Goal: Task Accomplishment & Management: Use online tool/utility

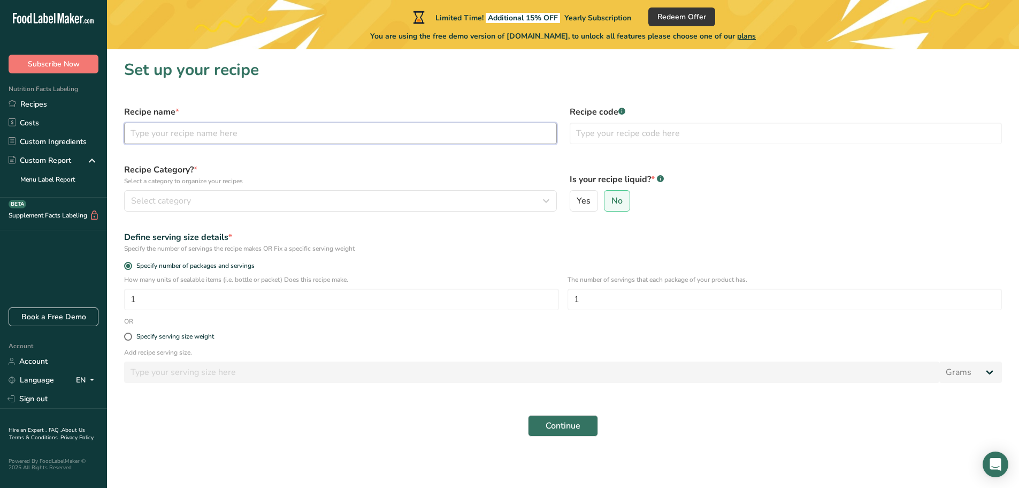
click at [200, 135] on input "text" at bounding box center [340, 133] width 433 height 21
click at [203, 136] on input "text" at bounding box center [340, 133] width 433 height 21
type input "Rooibos Tea Concentrate"
click at [195, 202] on div "Select category" at bounding box center [337, 200] width 413 height 13
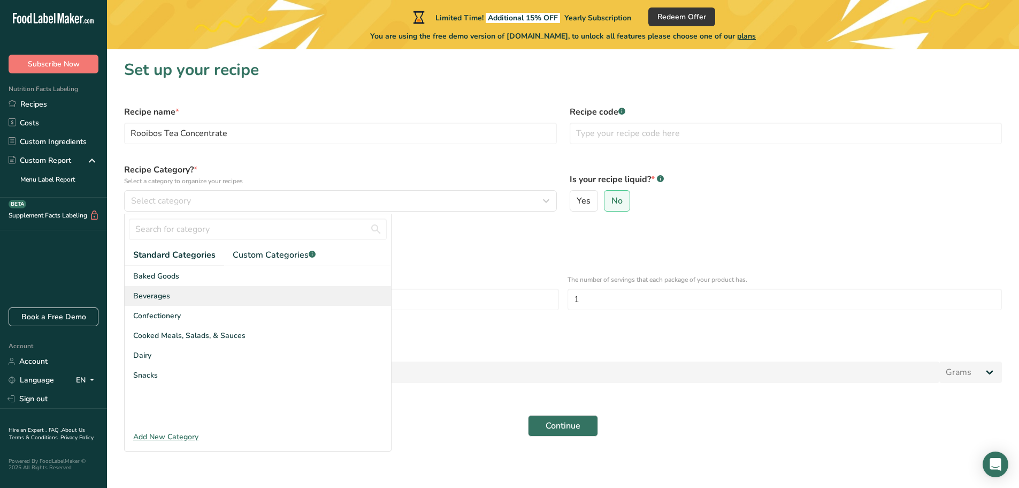
click at [170, 295] on div "Beverages" at bounding box center [258, 296] width 266 height 20
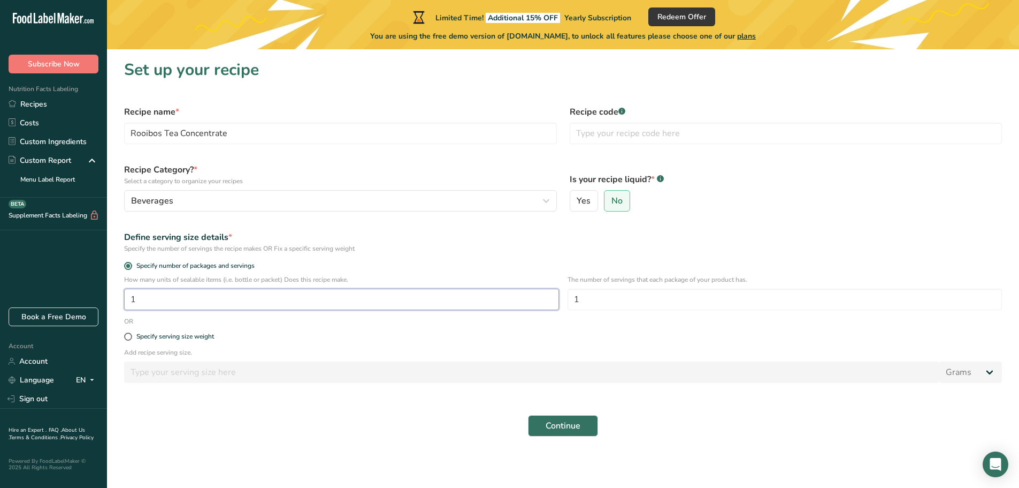
click at [161, 299] on input "1" at bounding box center [341, 298] width 435 height 21
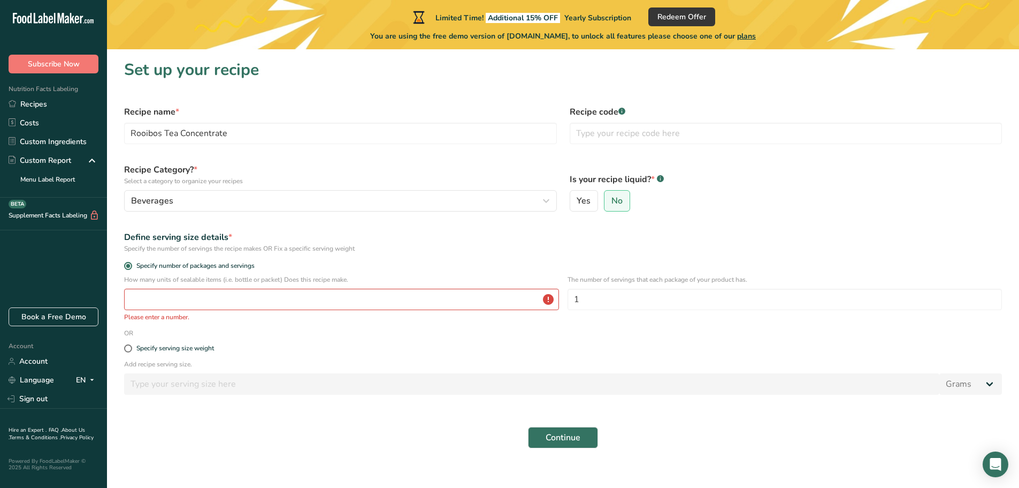
click at [612, 333] on form "Recipe name * Rooibos Tea Concentrate Recipe code .a-a{fill:#347362;}.b-a{fill:…" at bounding box center [563, 276] width 891 height 355
click at [589, 302] on input "1" at bounding box center [785, 298] width 435 height 21
type input "15"
click at [556, 344] on div "Specify serving size weight" at bounding box center [563, 348] width 891 height 21
click at [239, 298] on input "number" at bounding box center [341, 298] width 435 height 21
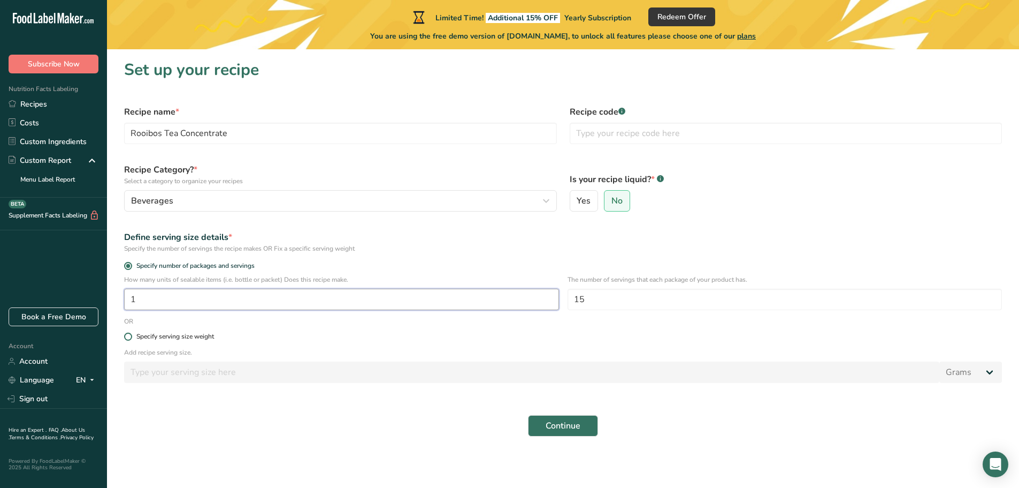
type input "1"
click at [291, 333] on label "Specify serving size weight" at bounding box center [563, 336] width 878 height 8
click at [131, 333] on input "Specify serving size weight" at bounding box center [127, 336] width 7 height 7
radio input "true"
radio input "false"
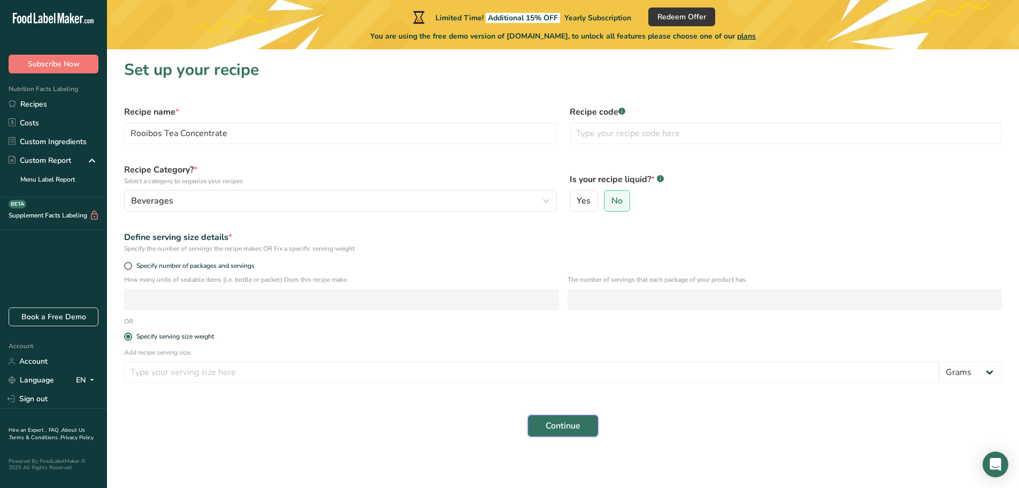
click at [568, 421] on span "Continue" at bounding box center [563, 425] width 35 height 13
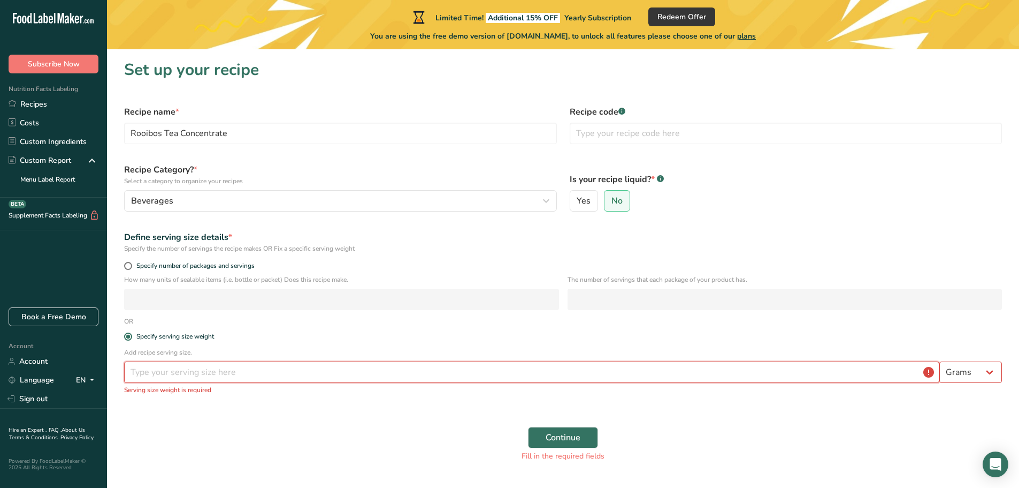
click at [185, 370] on input "number" at bounding box center [532, 371] width 816 height 21
click at [990, 370] on select "Grams kg mg mcg lb oz l mL fl oz tbsp tsp cup qt gallon" at bounding box center [971, 371] width 63 height 21
select select "17"
click at [940, 361] on select "Grams kg mg mcg lb oz l mL fl oz tbsp tsp cup qt gallon" at bounding box center [971, 371] width 63 height 21
select select "22"
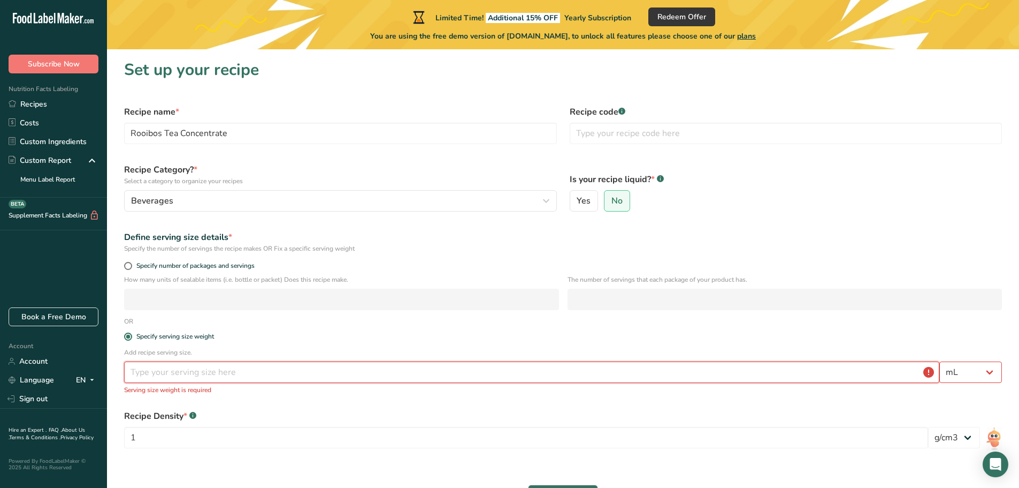
click at [146, 371] on input "number" at bounding box center [532, 371] width 816 height 21
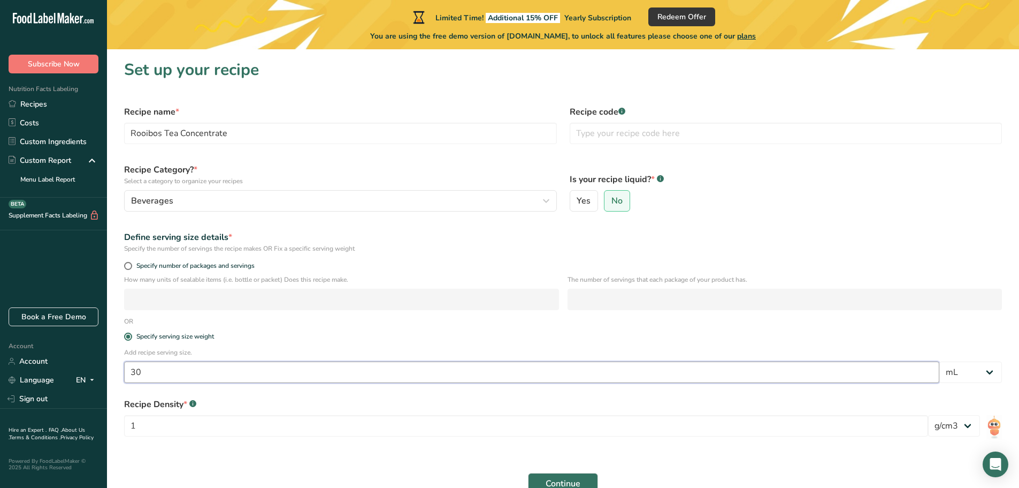
type input "30"
click at [281, 395] on div "Recipe Density * .a-a{fill:#347362;}.b-a{fill:#fff;} 1 lb/ft3 g/cm3" at bounding box center [563, 420] width 891 height 58
click at [995, 424] on img at bounding box center [995, 427] width 16 height 24
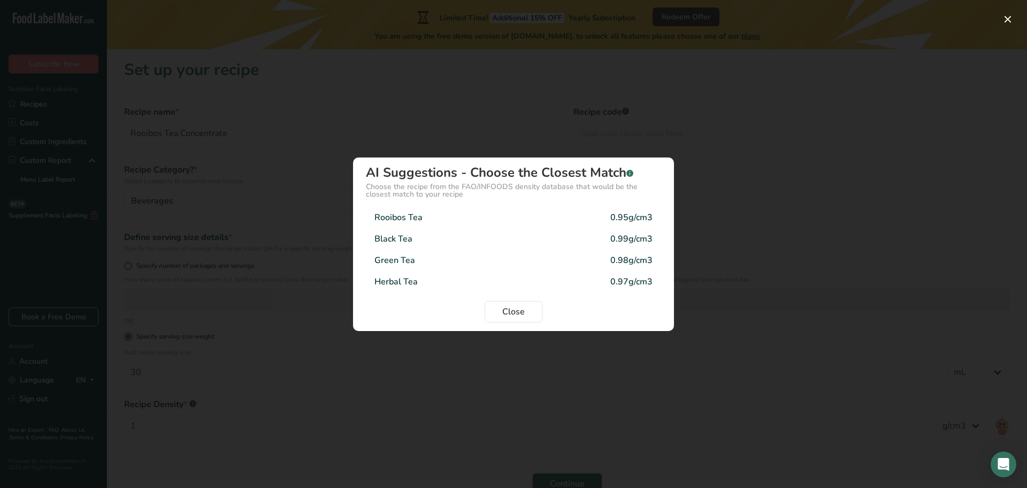
click at [463, 215] on div "Rooibos Tea 0.95g/cm3" at bounding box center [513, 217] width 295 height 21
type input "0.95"
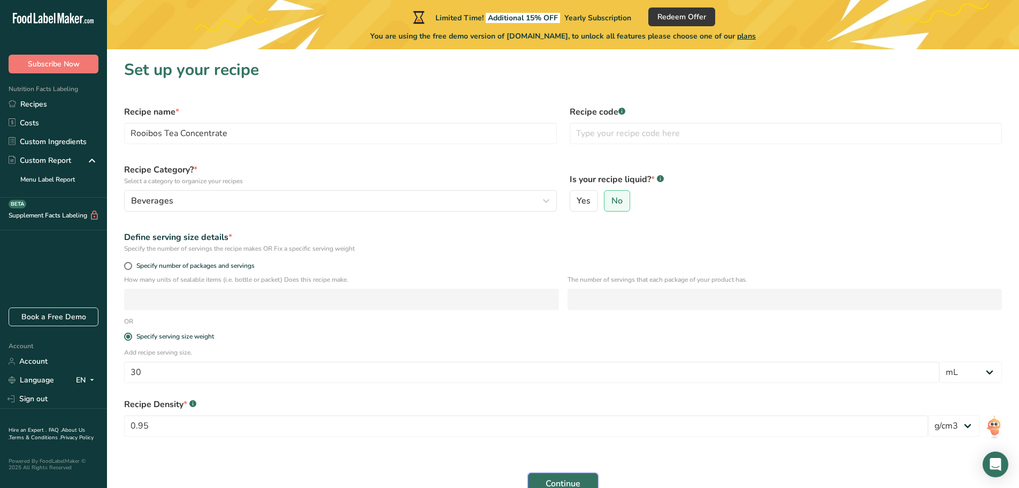
click at [568, 480] on span "Continue" at bounding box center [563, 483] width 35 height 13
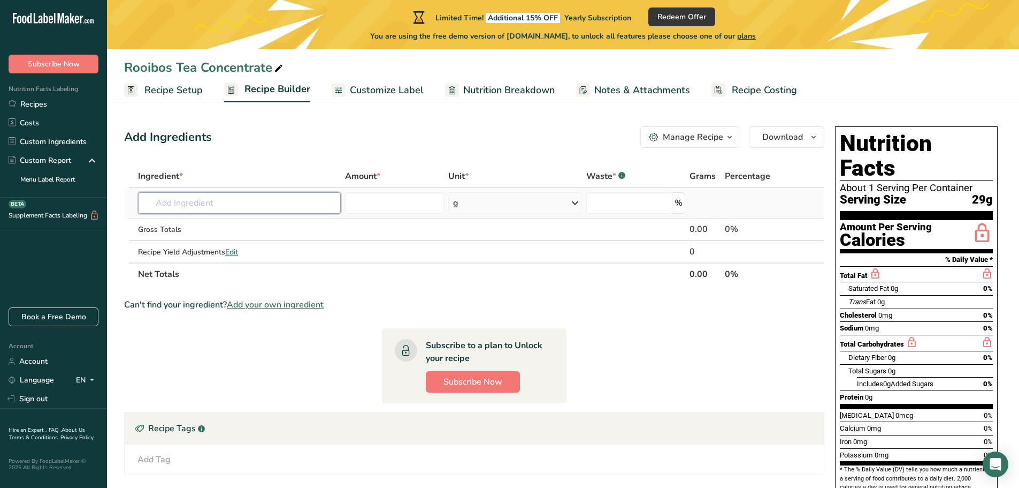
click at [203, 203] on input "text" at bounding box center [239, 202] width 203 height 21
click at [727, 136] on icon "button" at bounding box center [730, 137] width 9 height 13
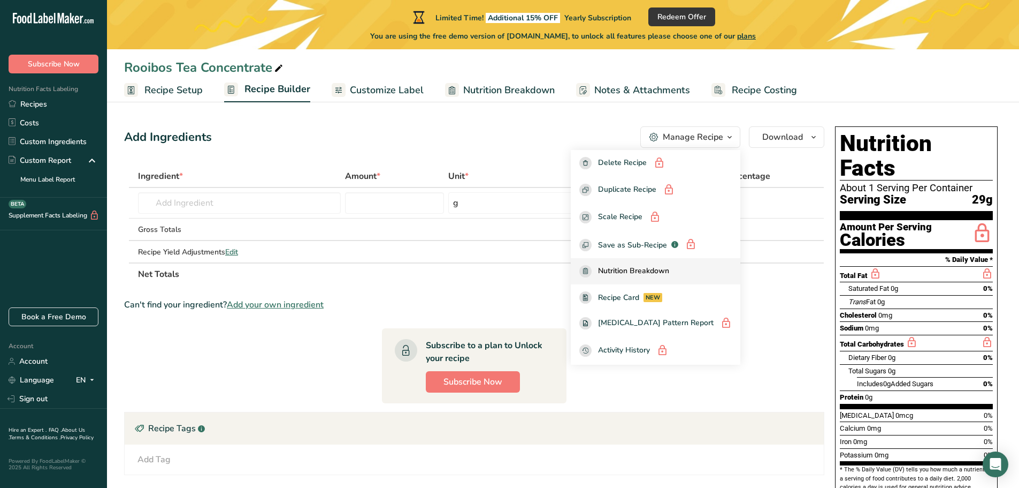
click at [656, 269] on span "Nutrition Breakdown" at bounding box center [633, 271] width 71 height 12
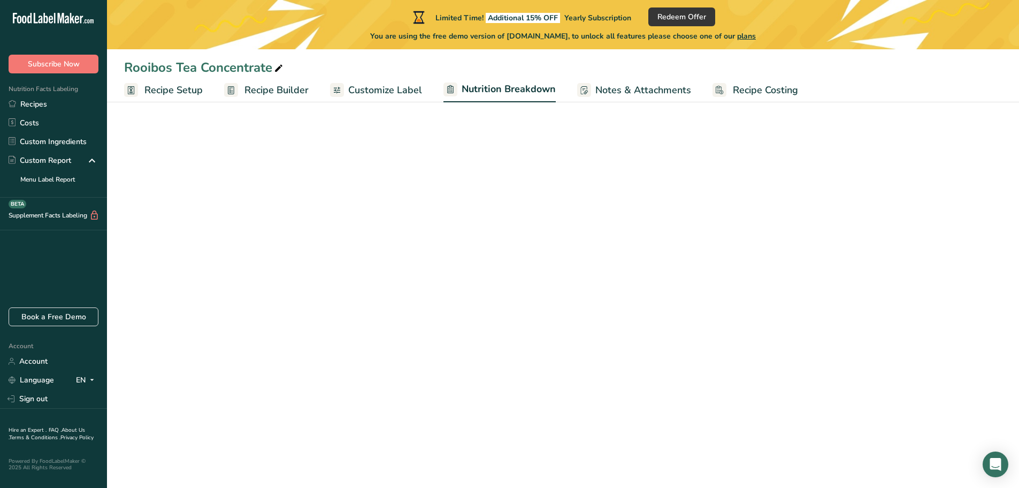
select select "Calories"
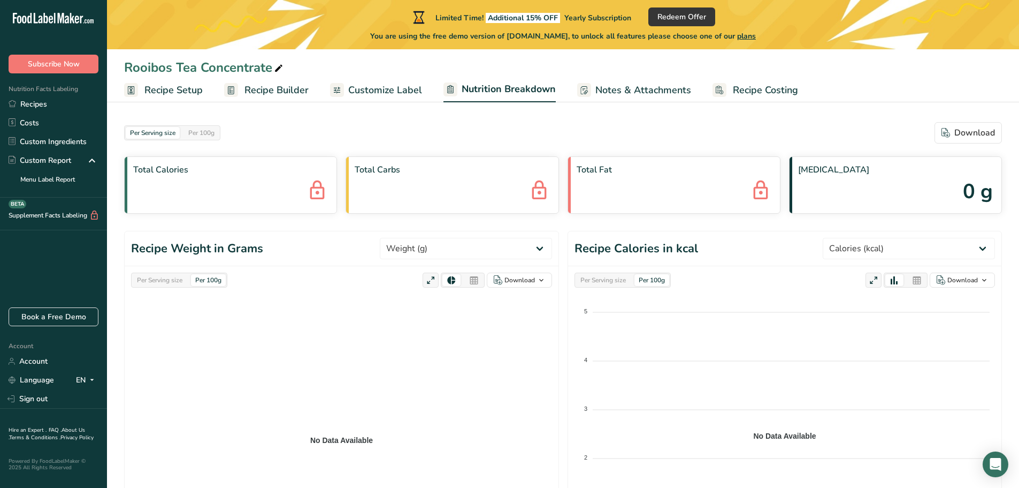
click at [222, 279] on div "Per 100g" at bounding box center [208, 280] width 35 height 12
click at [181, 278] on div "Per Serving size" at bounding box center [160, 280] width 54 height 12
click at [203, 279] on div "Per 100g" at bounding box center [208, 280] width 35 height 12
click at [174, 279] on div "Per Serving size" at bounding box center [160, 280] width 54 height 12
click at [540, 248] on select "Weight (g) Calories (kcal) Energy KJ (kj) Total Fat (g) Saturated Fat (g) Trans…" at bounding box center [466, 248] width 172 height 21
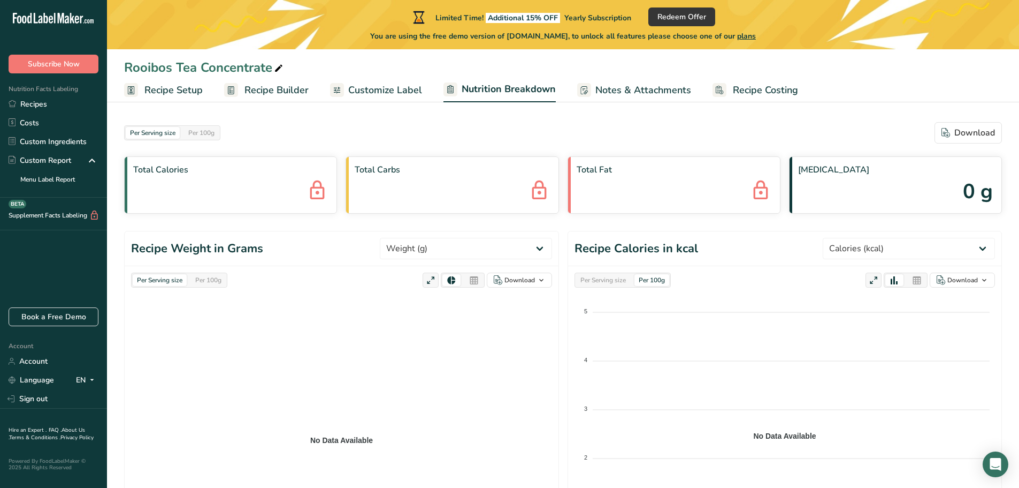
click at [487, 363] on foreignobject at bounding box center [341, 434] width 421 height 268
click at [159, 90] on span "Recipe Setup" at bounding box center [173, 90] width 58 height 14
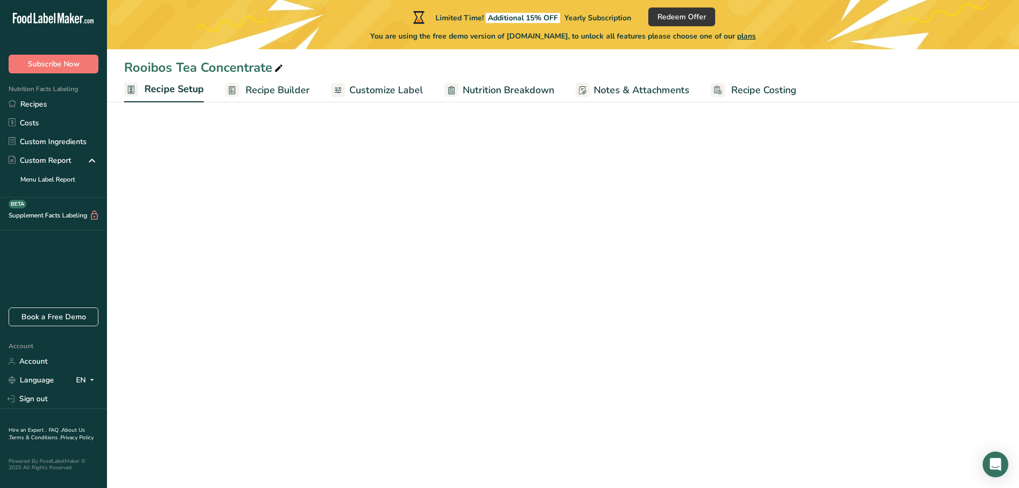
select select "17"
select select "22"
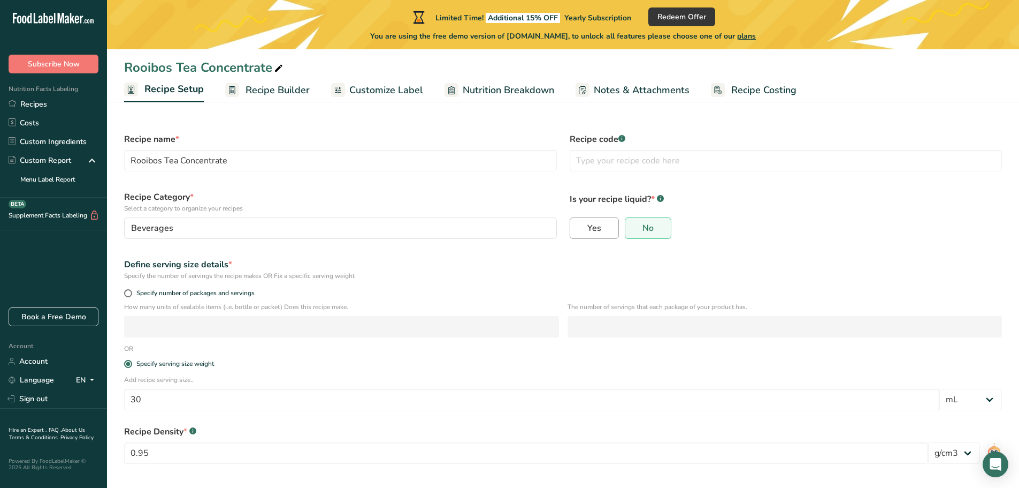
click at [593, 226] on span "Yes" at bounding box center [595, 228] width 14 height 11
click at [577, 226] on input "Yes" at bounding box center [573, 228] width 7 height 7
radio input "true"
radio input "false"
click at [156, 452] on input "0.95" at bounding box center [526, 452] width 804 height 21
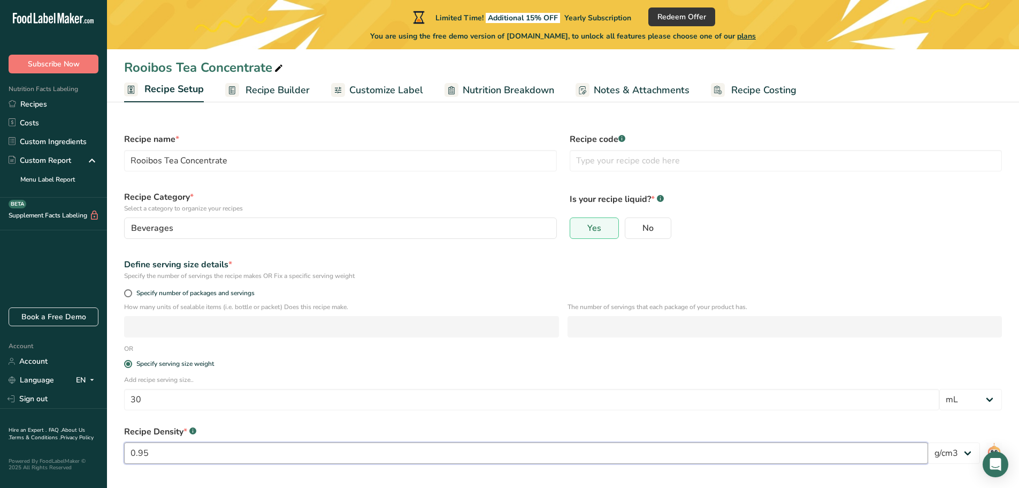
scroll to position [42, 0]
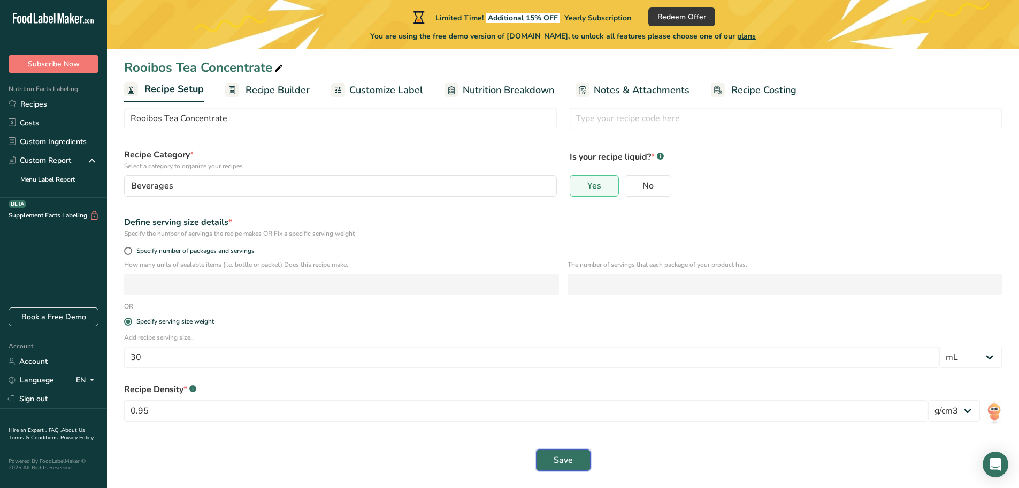
click at [549, 455] on button "Save" at bounding box center [563, 459] width 55 height 21
